Goal: Navigation & Orientation: Find specific page/section

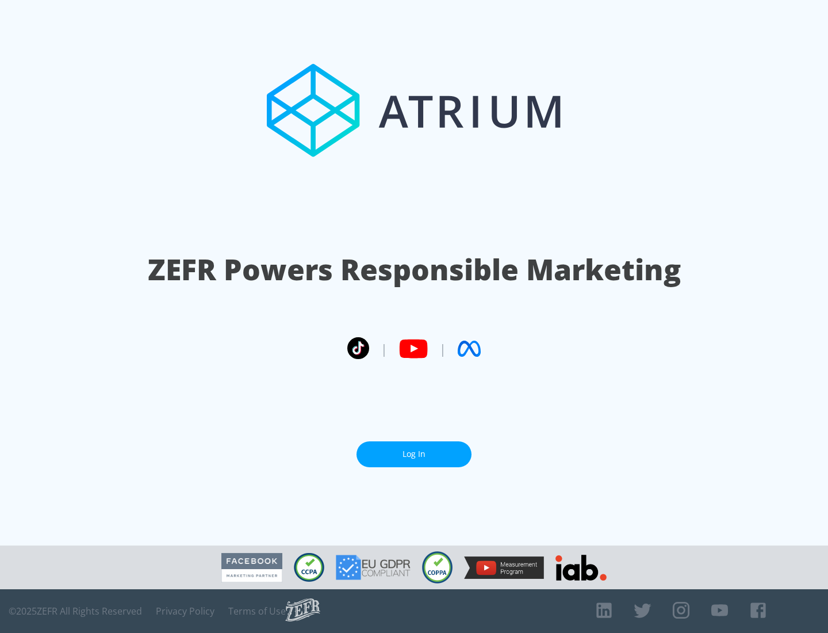
click at [414, 454] on link "Log In" at bounding box center [414, 454] width 115 height 26
